Goal: Information Seeking & Learning: Learn about a topic

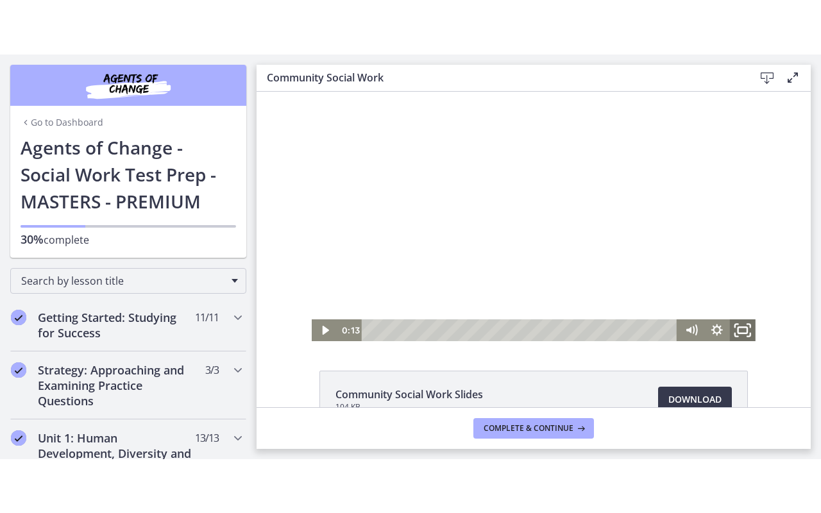
click at [729, 323] on icon "Fullscreen" at bounding box center [743, 330] width 31 height 26
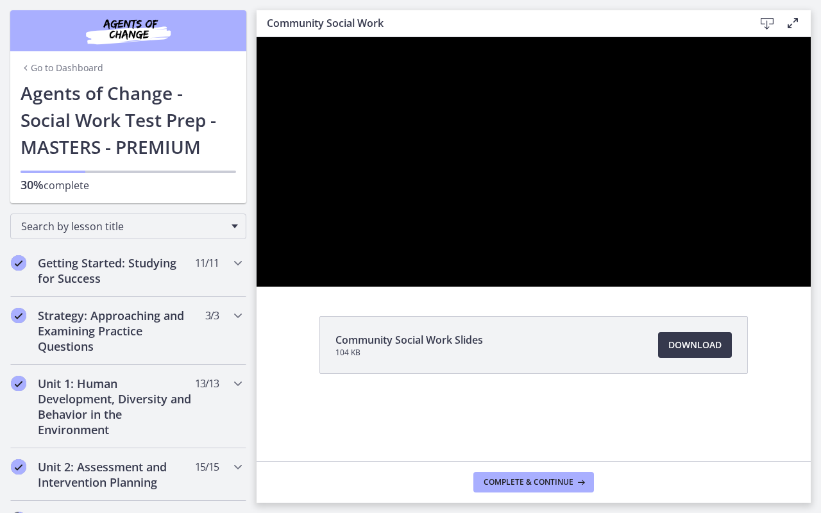
click at [811, 287] on div at bounding box center [534, 162] width 554 height 250
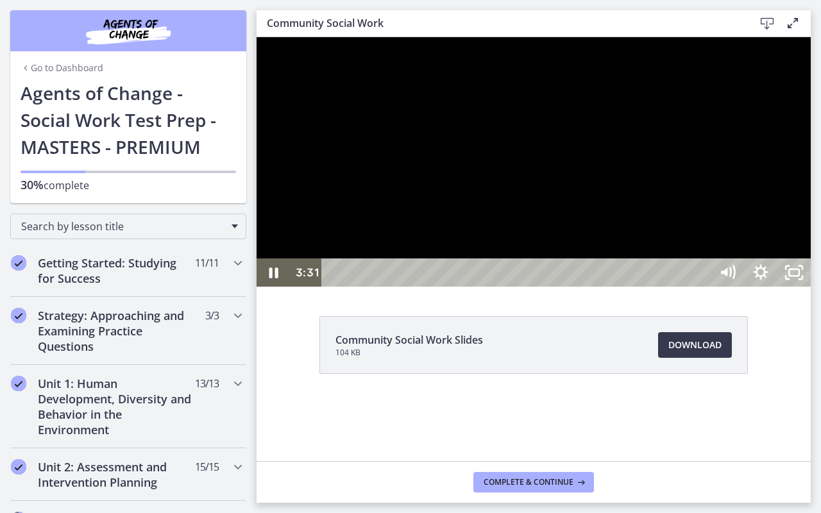
click at [257, 37] on button "Pause: cbe5qimtov91j64ic0dg.mp4" at bounding box center [257, 37] width 1 height 1
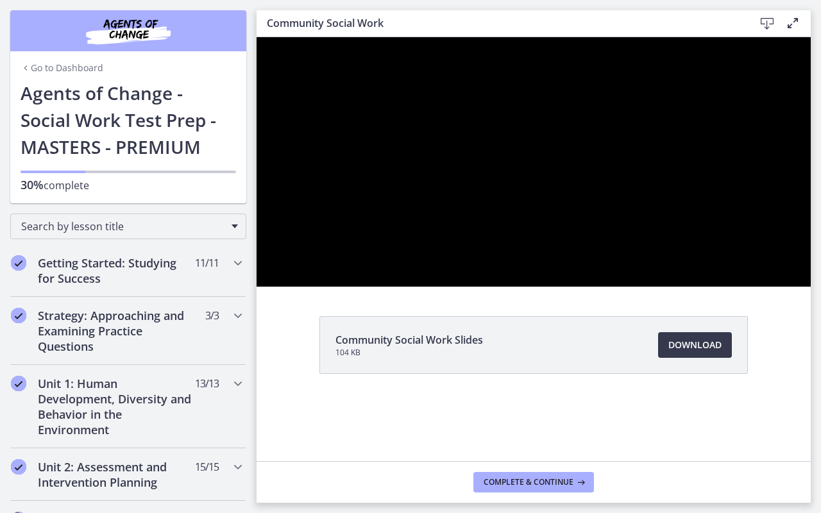
click at [257, 37] on button "Play Video: cbe5qimtov91j64ic0dg.mp4" at bounding box center [257, 37] width 1 height 1
click at [811, 101] on div at bounding box center [534, 162] width 554 height 250
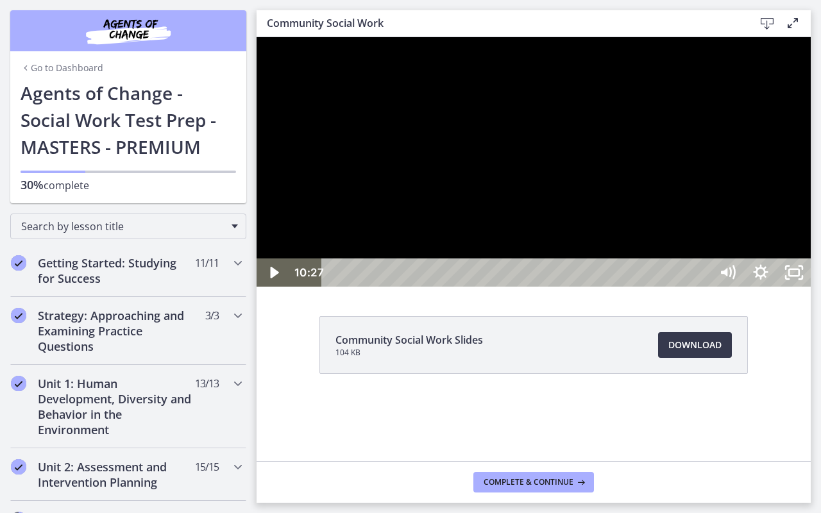
click at [693, 287] on div at bounding box center [534, 162] width 554 height 250
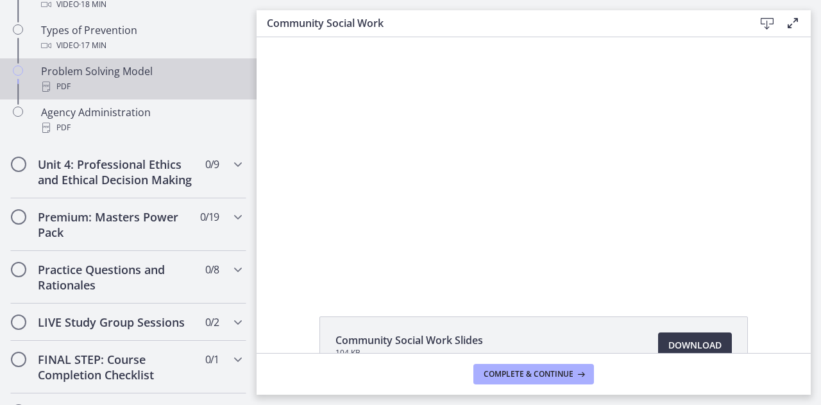
scroll to position [916, 0]
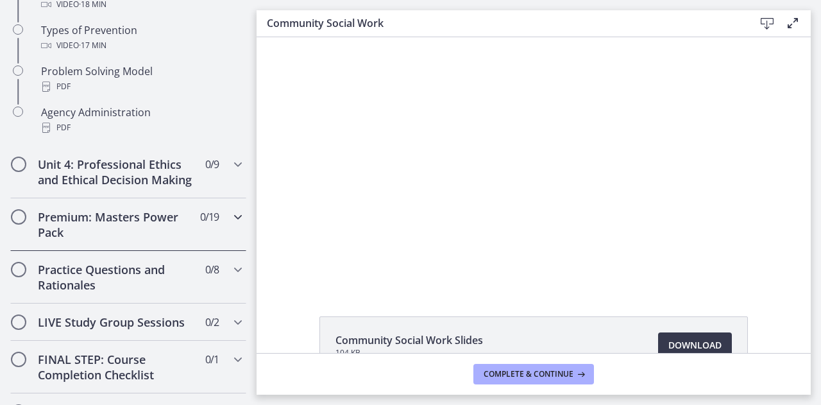
click at [90, 236] on h2 "Premium: Masters Power Pack" at bounding box center [116, 224] width 157 height 31
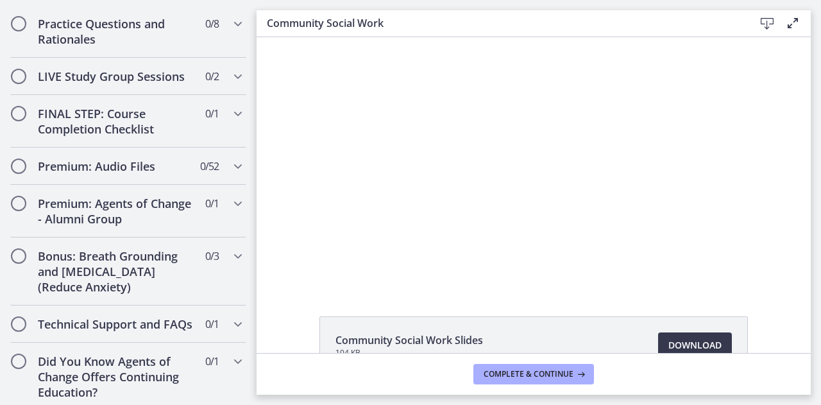
scroll to position [1542, 0]
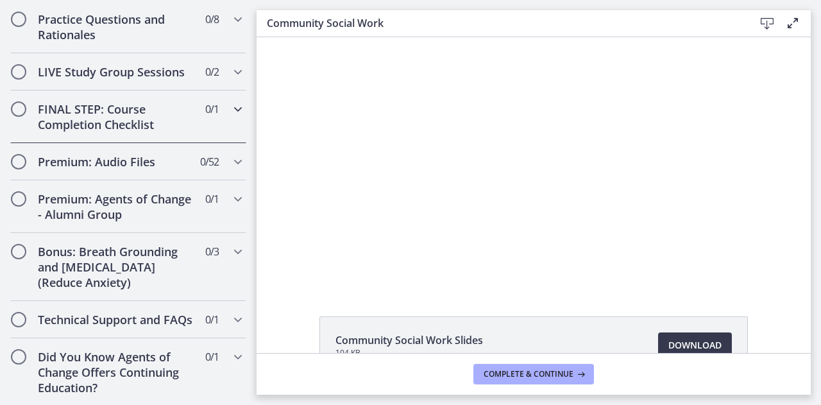
click at [76, 119] on h2 "FINAL STEP: Course Completion Checklist" at bounding box center [116, 116] width 157 height 31
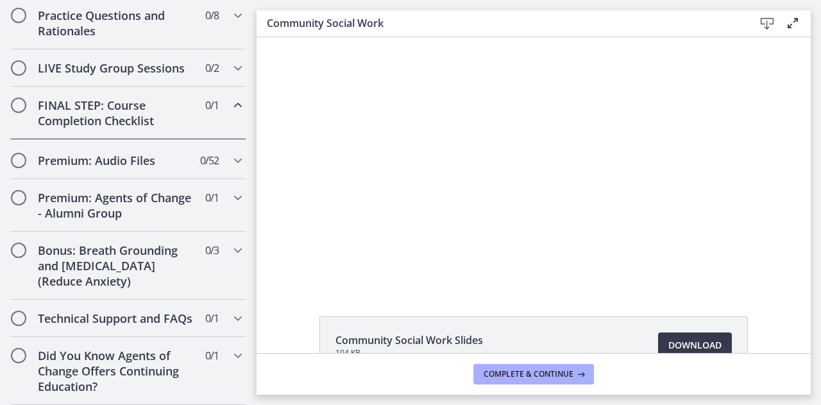
scroll to position [701, 0]
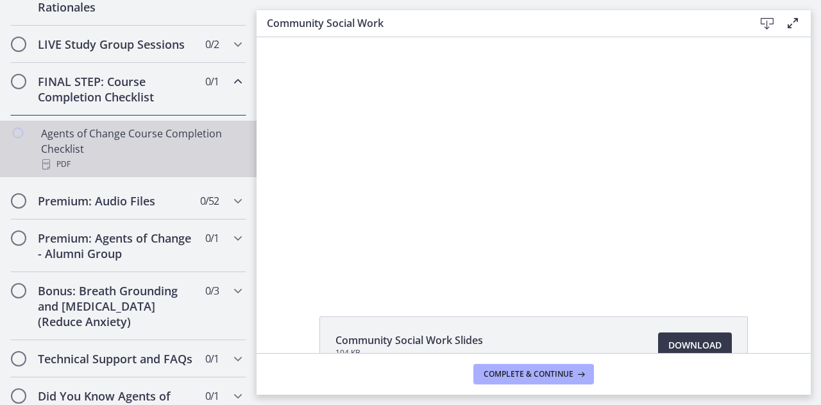
click at [71, 144] on div "Agents of Change Course Completion Checklist PDF" at bounding box center [141, 149] width 200 height 46
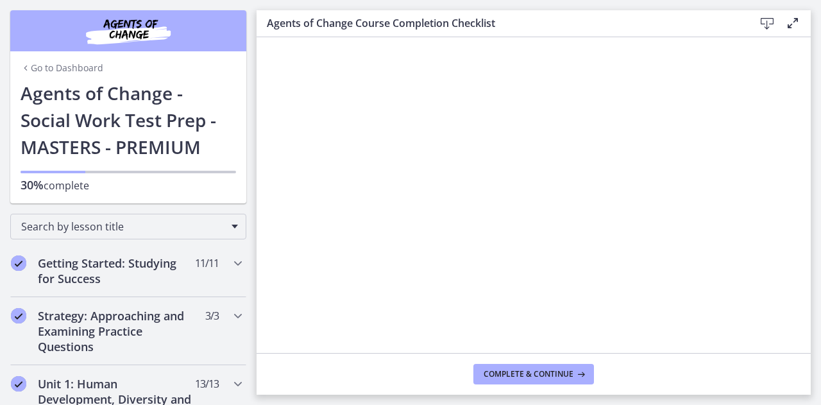
click at [71, 73] on link "Go to Dashboard" at bounding box center [62, 68] width 83 height 13
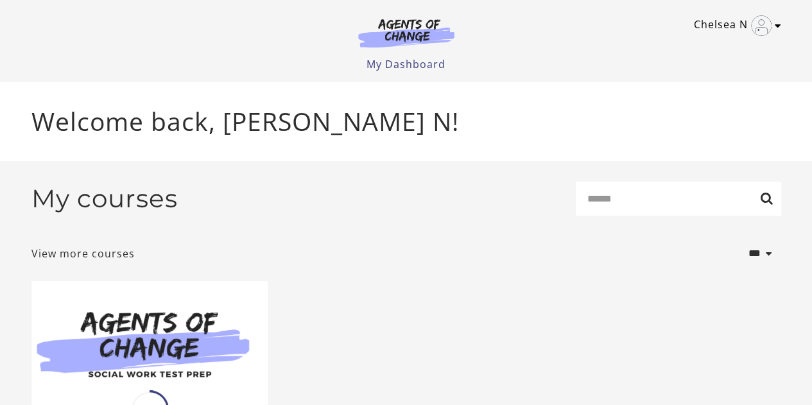
click at [763, 24] on img "Toggle menu" at bounding box center [761, 25] width 21 height 21
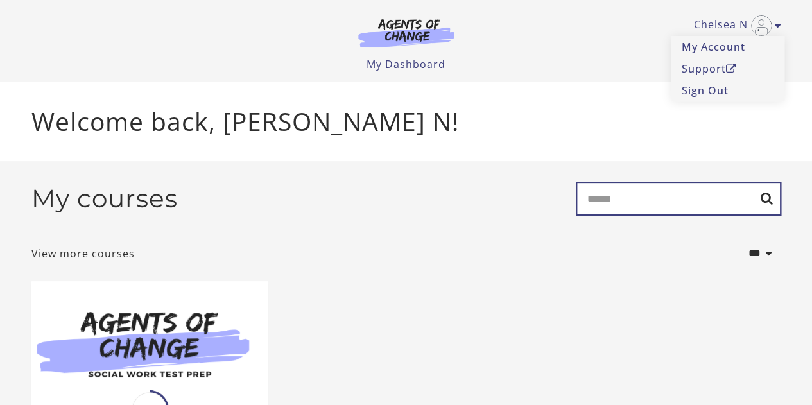
click at [591, 200] on input "Search" at bounding box center [678, 199] width 205 height 34
type input "*****"
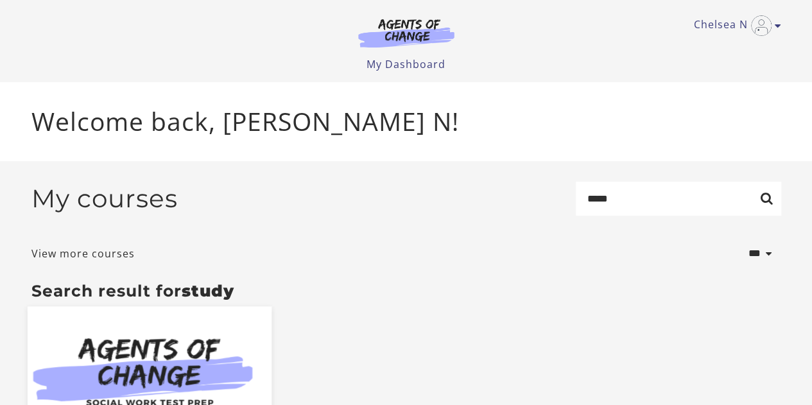
click at [202, 357] on img at bounding box center [149, 372] width 244 height 132
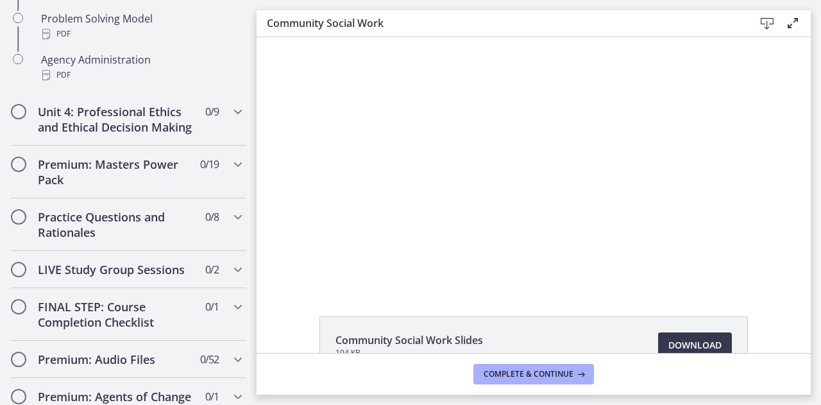
scroll to position [1192, 0]
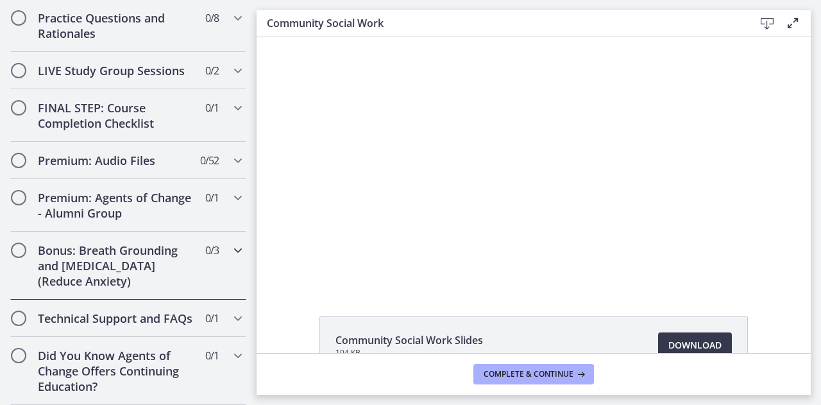
click at [119, 243] on h2 "Bonus: Breath Grounding and [MEDICAL_DATA] (Reduce Anxiety)" at bounding box center [116, 266] width 157 height 46
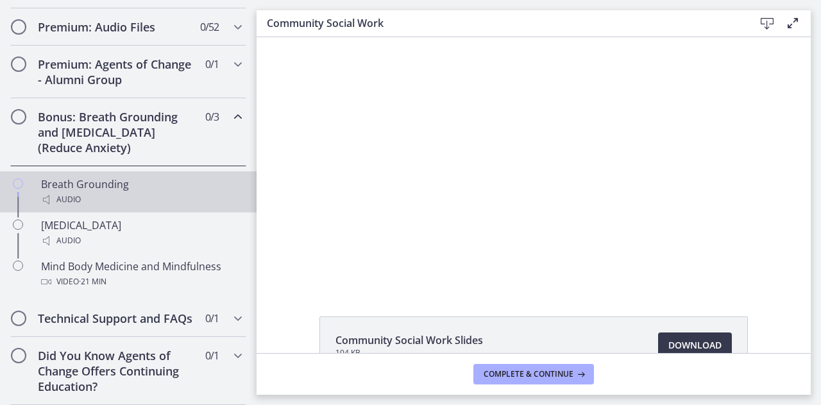
scroll to position [832, 0]
click at [116, 192] on div "Audio" at bounding box center [141, 199] width 200 height 15
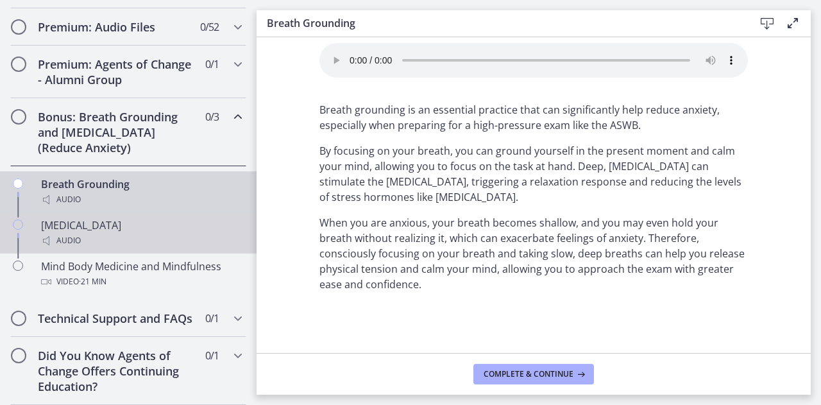
scroll to position [832, 0]
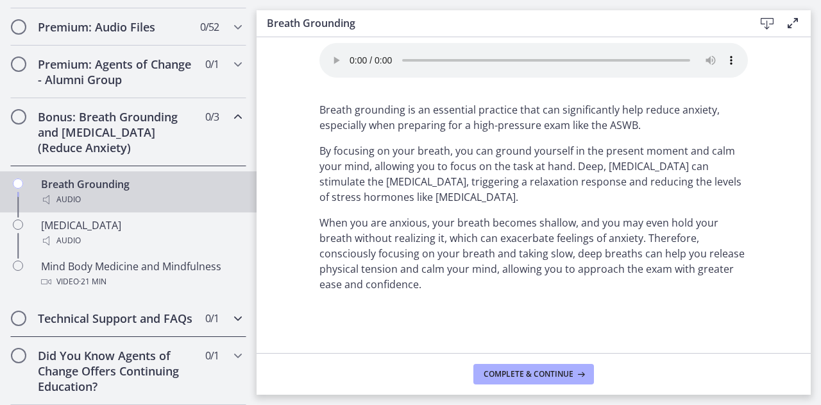
click at [144, 311] on h2 "Technical Support and FAQs" at bounding box center [116, 318] width 157 height 15
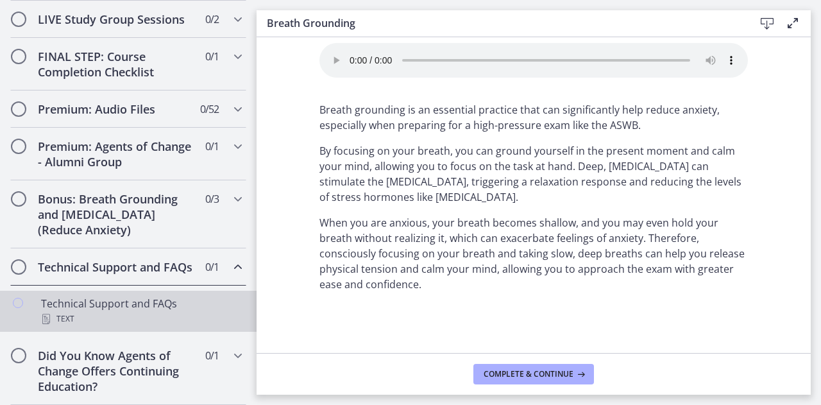
scroll to position [747, 0]
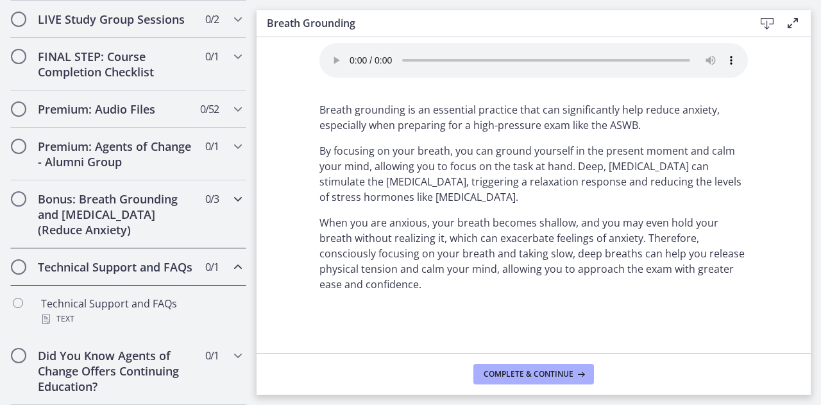
click at [171, 204] on h2 "Bonus: Breath Grounding and [MEDICAL_DATA] (Reduce Anxiety)" at bounding box center [116, 214] width 157 height 46
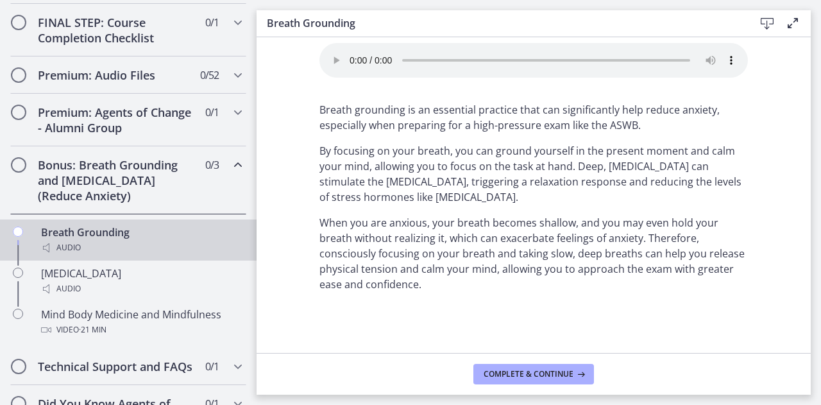
click at [175, 202] on h2 "Bonus: Breath Grounding and [MEDICAL_DATA] (Reduce Anxiety)" at bounding box center [116, 180] width 157 height 46
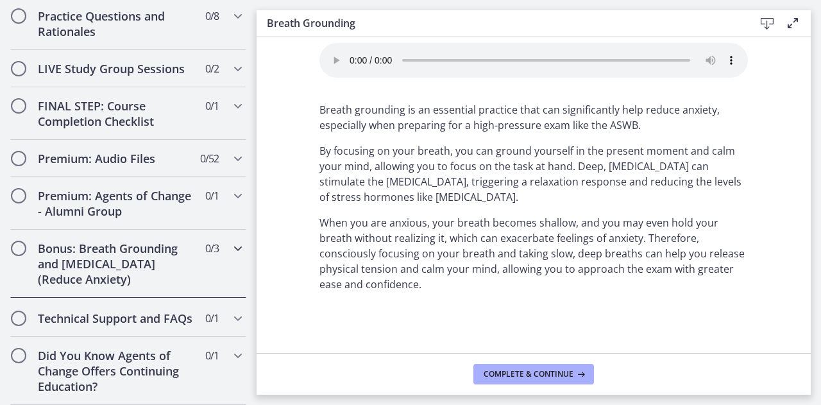
scroll to position [699, 0]
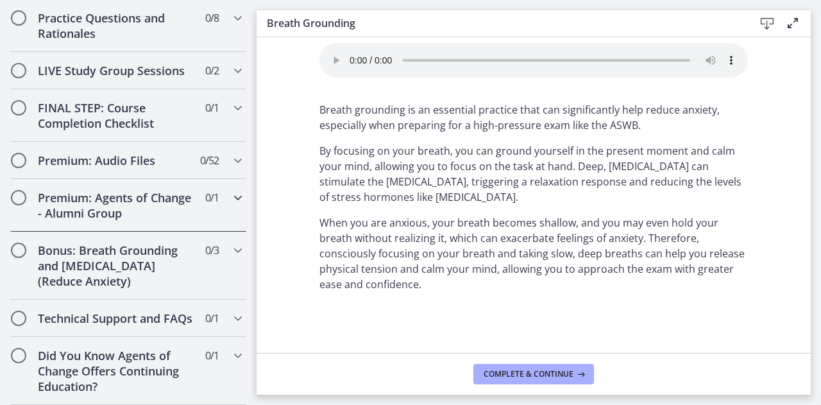
click at [169, 203] on h2 "Premium: Agents of Change - Alumni Group" at bounding box center [116, 205] width 157 height 31
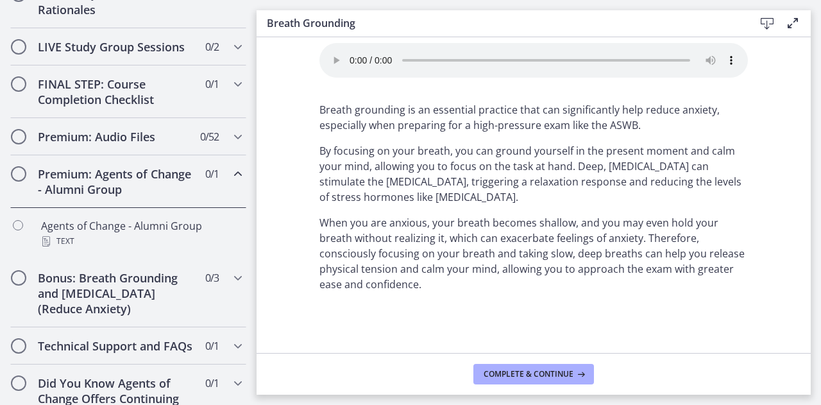
click at [171, 197] on h2 "Premium: Agents of Change - Alumni Group" at bounding box center [116, 181] width 157 height 31
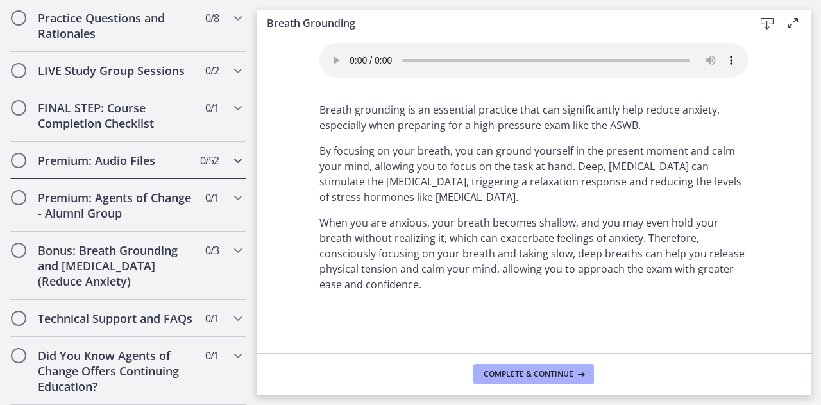
click at [173, 153] on h2 "Premium: Audio Files" at bounding box center [116, 160] width 157 height 15
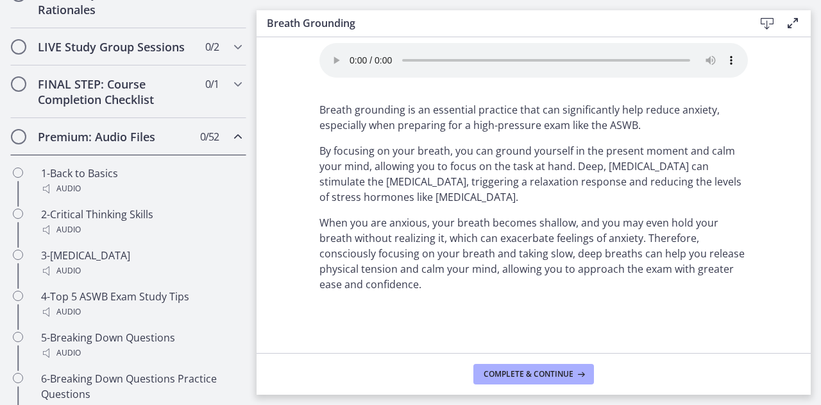
click at [173, 144] on h2 "Premium: Audio Files" at bounding box center [116, 136] width 157 height 15
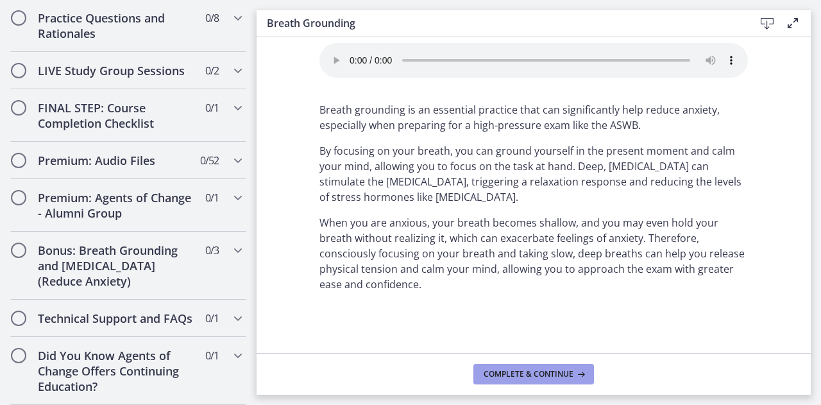
click at [493, 374] on span "Complete & continue" at bounding box center [529, 374] width 90 height 10
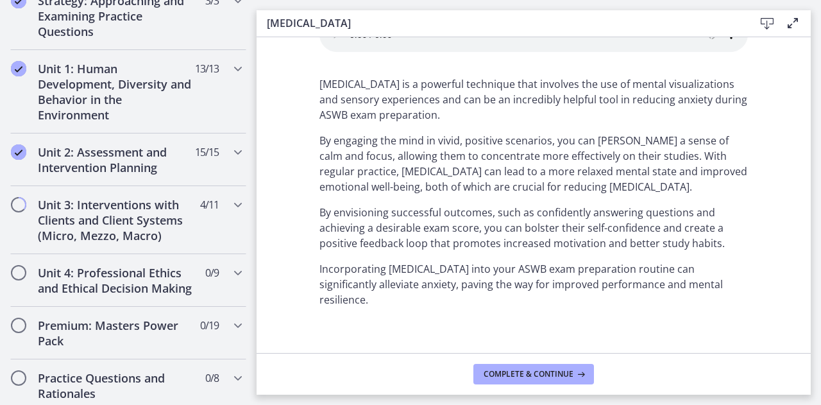
scroll to position [314, 0]
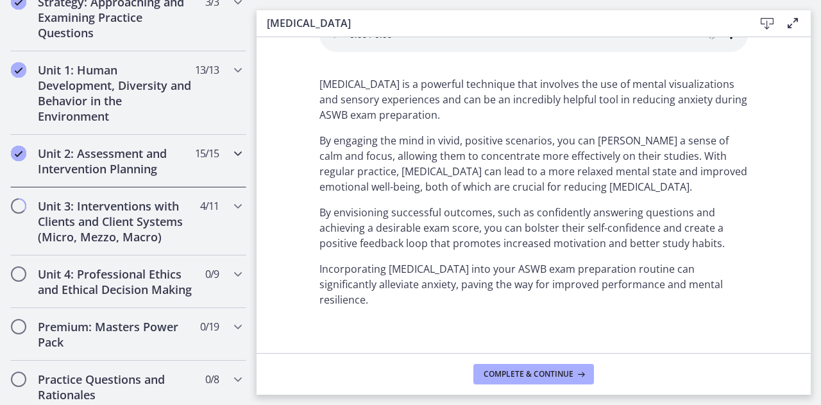
click at [173, 148] on h2 "Unit 2: Assessment and Intervention Planning" at bounding box center [116, 161] width 157 height 31
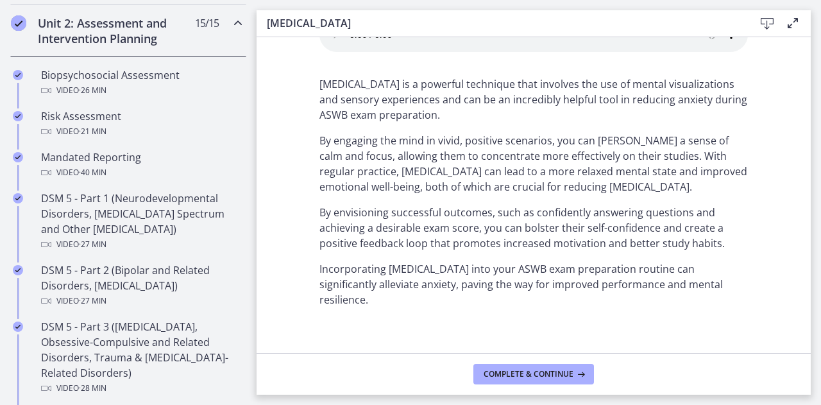
scroll to position [445, 0]
click at [195, 18] on span "15 / 15 Completed" at bounding box center [207, 22] width 24 height 15
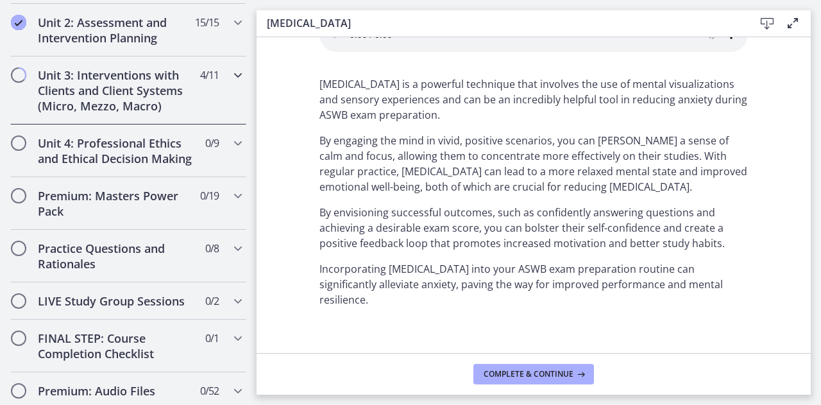
click at [164, 84] on h2 "Unit 3: Interventions with Clients and Client Systems (Micro, Mezzo, Macro)" at bounding box center [116, 90] width 157 height 46
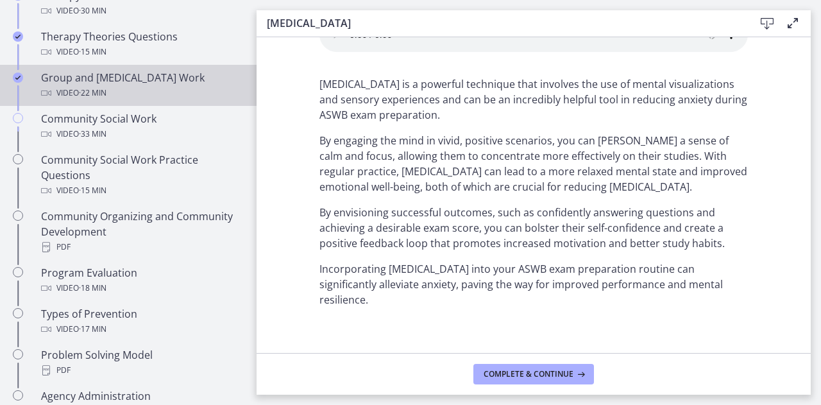
scroll to position [648, 0]
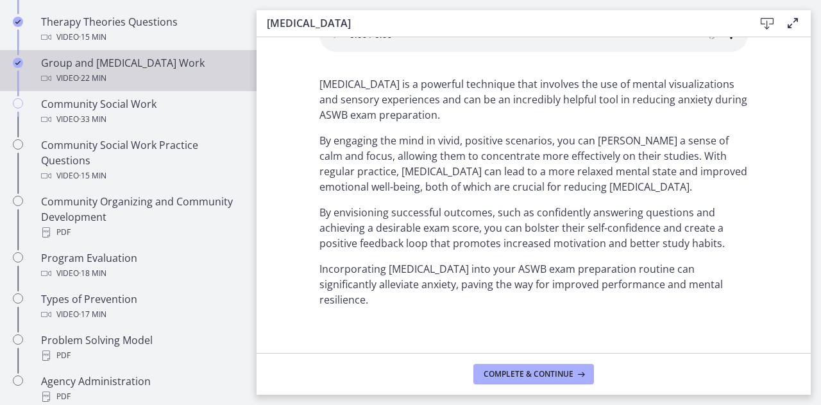
click at [158, 76] on div "Video · 22 min" at bounding box center [141, 78] width 200 height 15
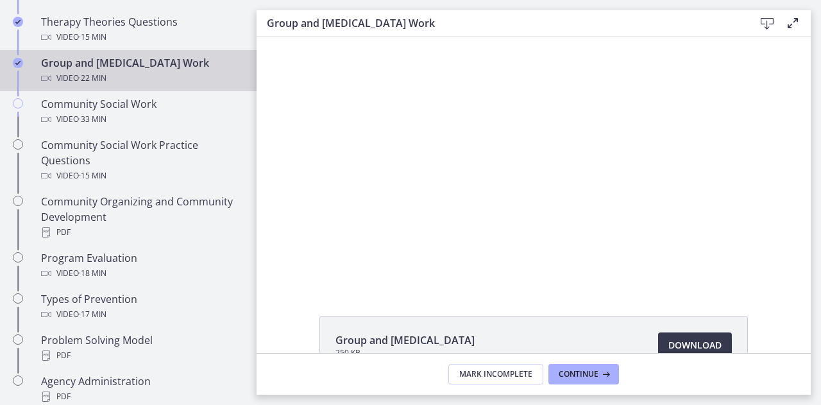
click at [158, 76] on div "Video · 22 min" at bounding box center [141, 78] width 200 height 15
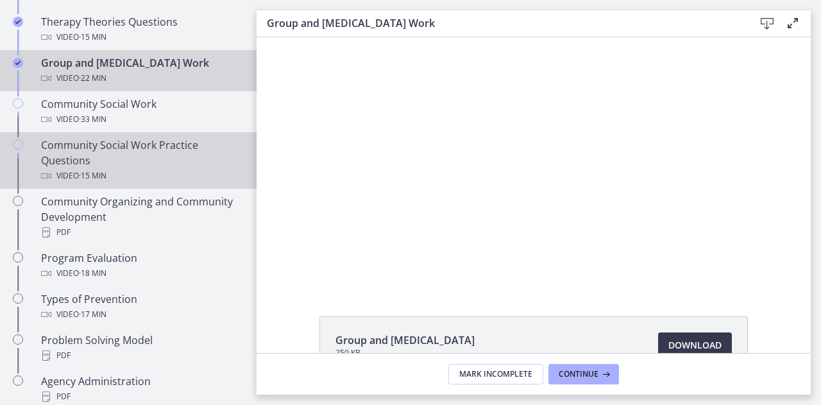
click at [85, 139] on div "Community Social Work Practice Questions Video · 15 min" at bounding box center [141, 160] width 200 height 46
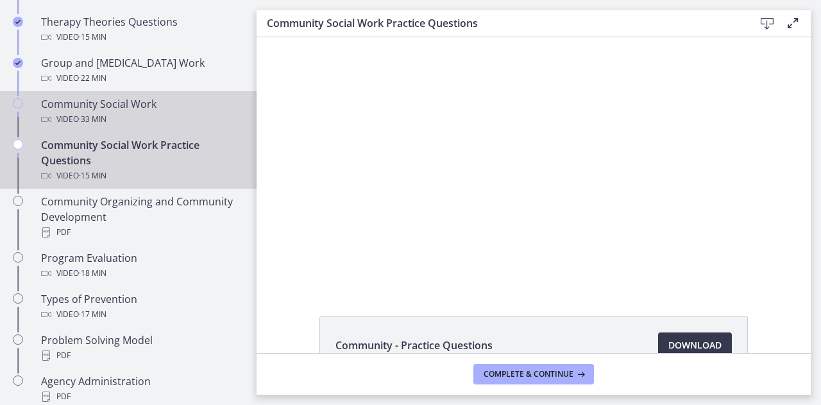
click at [100, 119] on span "· 33 min" at bounding box center [93, 119] width 28 height 15
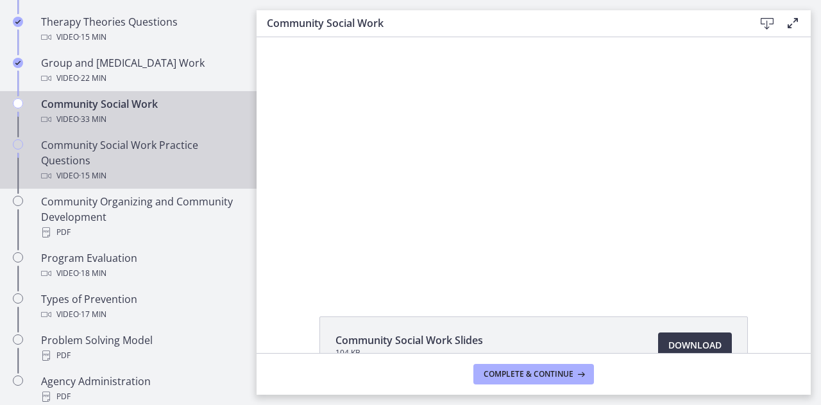
click at [71, 168] on div "Video · 15 min" at bounding box center [141, 175] width 200 height 15
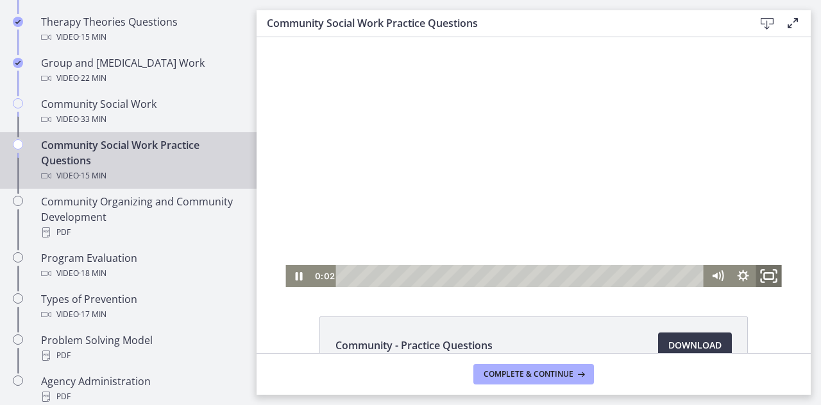
click at [759, 269] on icon "Fullscreen" at bounding box center [769, 276] width 31 height 26
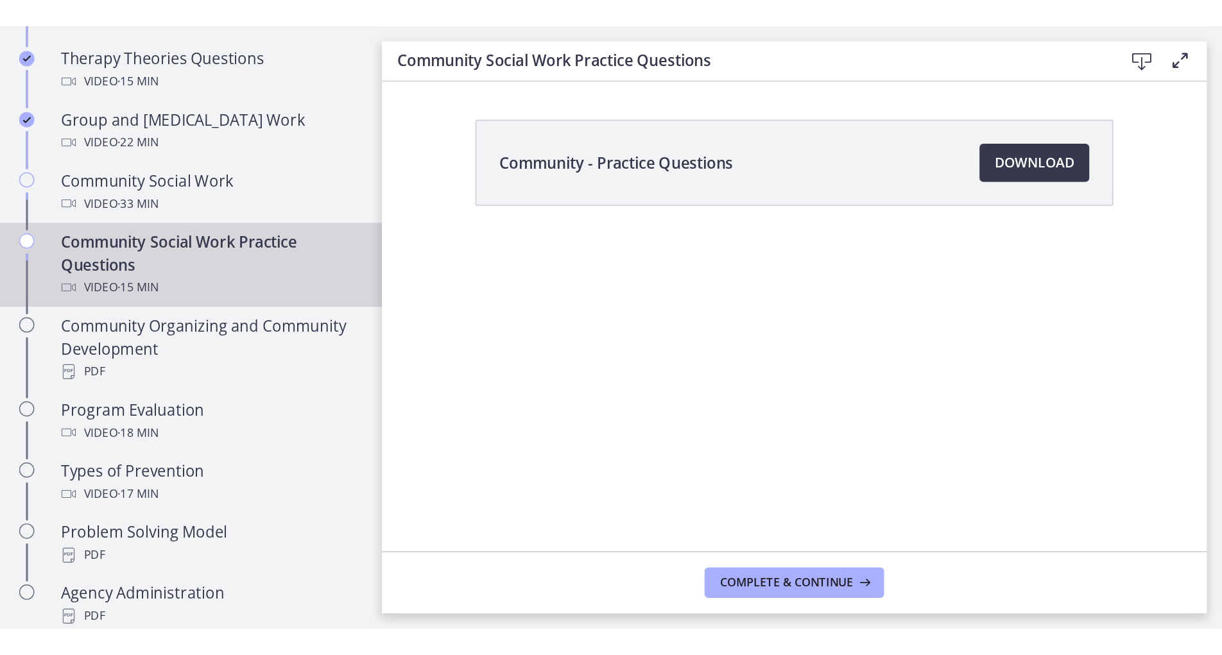
scroll to position [648, 0]
